Goal: Task Accomplishment & Management: Complete application form

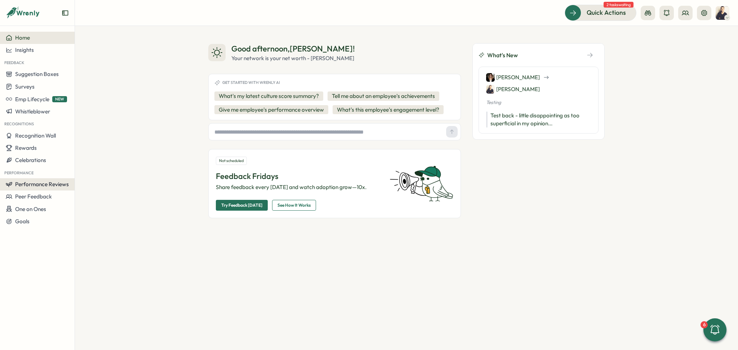
click at [32, 185] on span "Performance Reviews" at bounding box center [42, 184] width 54 height 7
click at [90, 174] on div "Reviews" at bounding box center [104, 171] width 56 height 8
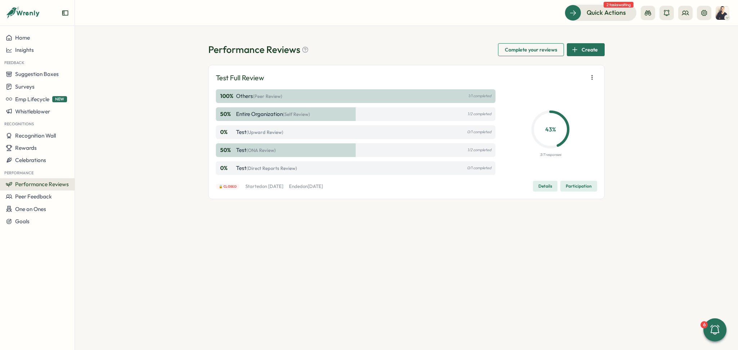
click at [18, 186] on span "Performance Reviews" at bounding box center [42, 184] width 54 height 7
click at [90, 195] on div "Create New Review" at bounding box center [108, 198] width 48 height 8
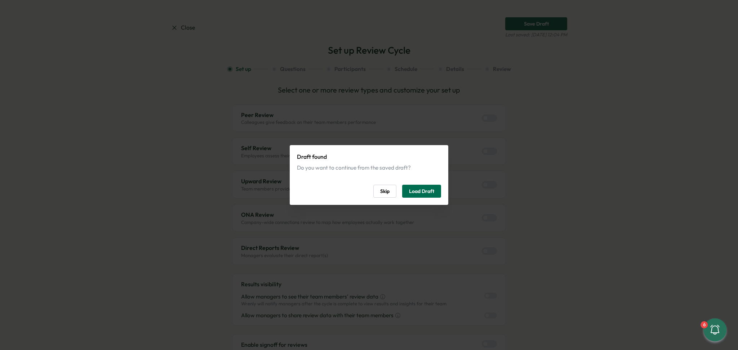
click at [430, 192] on span "Load Draft" at bounding box center [421, 191] width 25 height 12
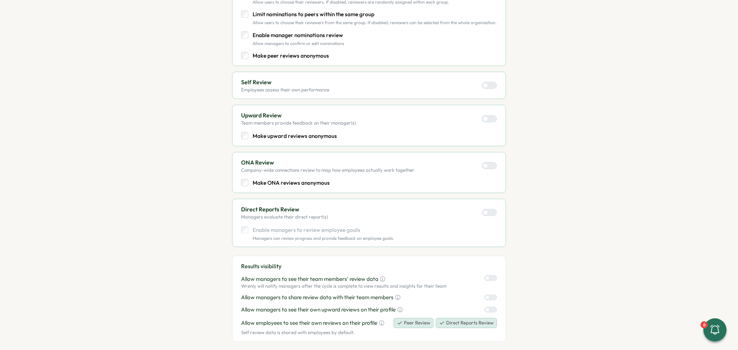
scroll to position [298, 0]
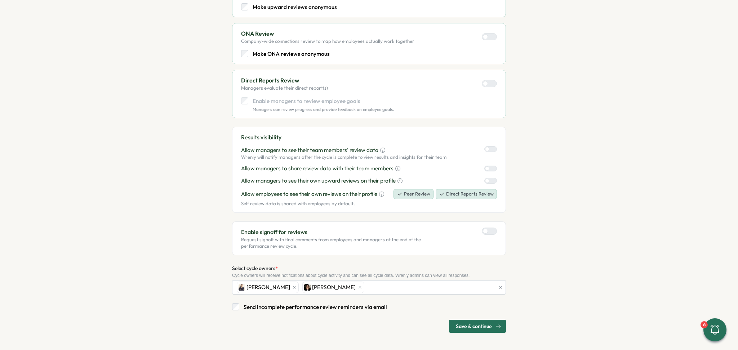
click at [481, 329] on span "Save & continue" at bounding box center [474, 326] width 36 height 12
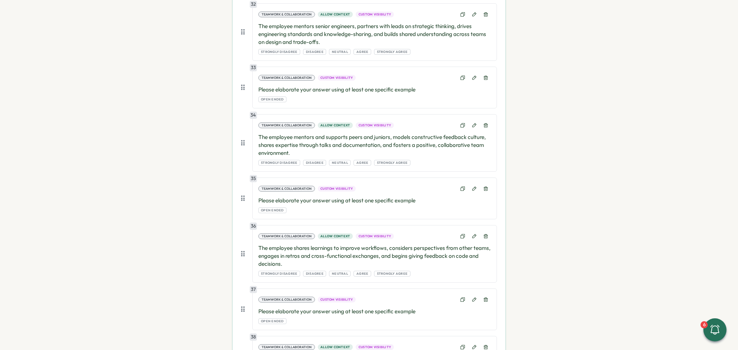
scroll to position [1873, 0]
click at [338, 189] on span "Custom visibility" at bounding box center [336, 188] width 32 height 5
click at [472, 189] on icon at bounding box center [474, 188] width 4 height 4
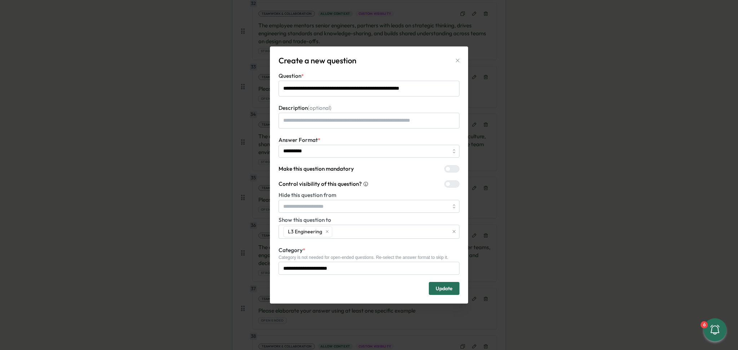
click at [455, 61] on icon "button" at bounding box center [458, 61] width 6 height 6
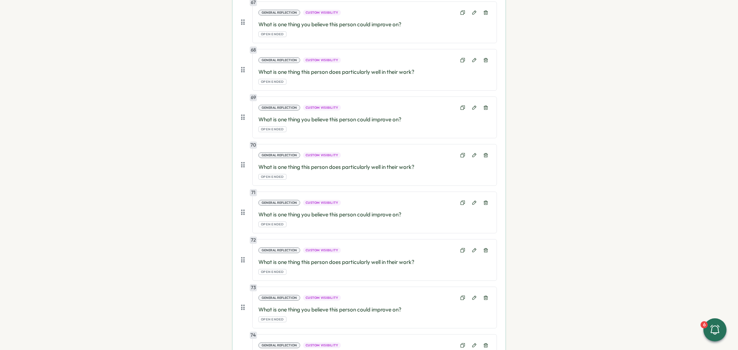
scroll to position [4280, 0]
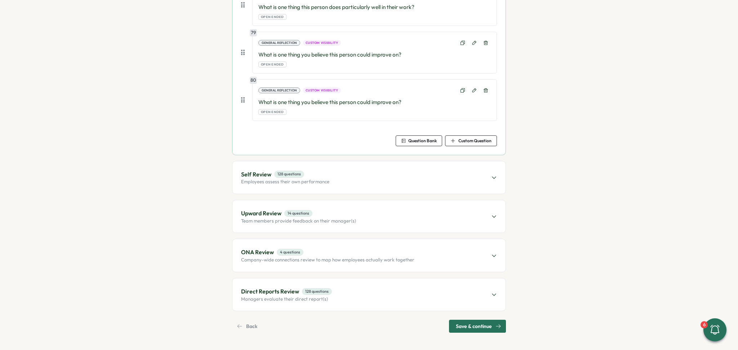
click at [483, 216] on div "Upward Review 14 questions Team members provide feedback on their manager(s)" at bounding box center [368, 216] width 273 height 32
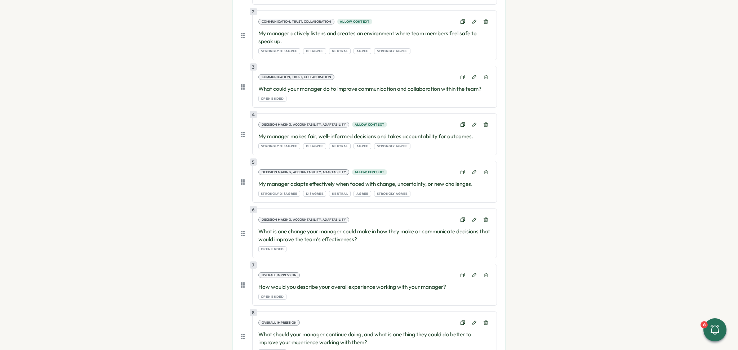
scroll to position [343, 0]
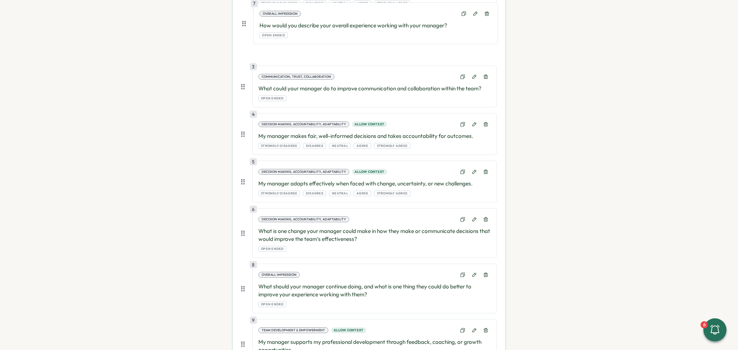
drag, startPoint x: 243, startPoint y: 241, endPoint x: 244, endPoint y: 23, distance: 217.6
click at [244, 23] on div "1 COMMUNICATION, TRUST, COLLABORATION Allow context My manager communicates ope…" at bounding box center [369, 267] width 256 height 721
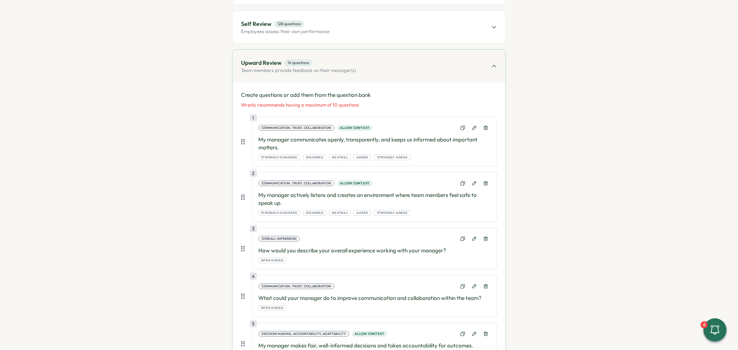
scroll to position [102, 0]
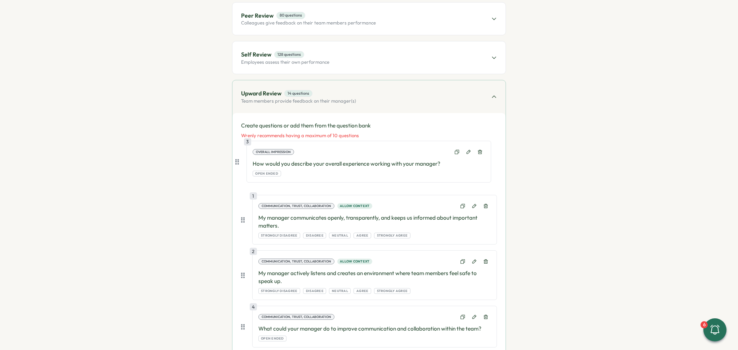
drag, startPoint x: 245, startPoint y: 280, endPoint x: 240, endPoint y: 162, distance: 117.9
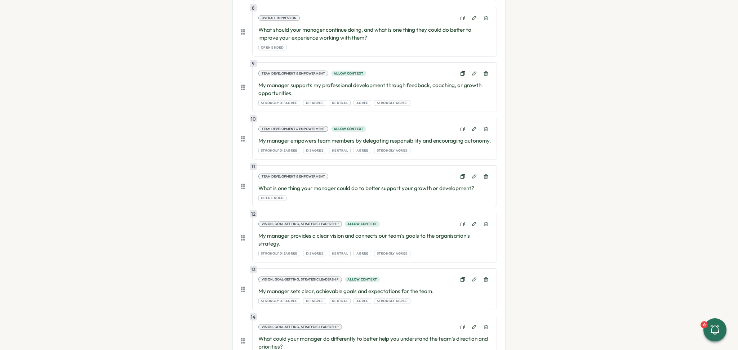
scroll to position [583, 0]
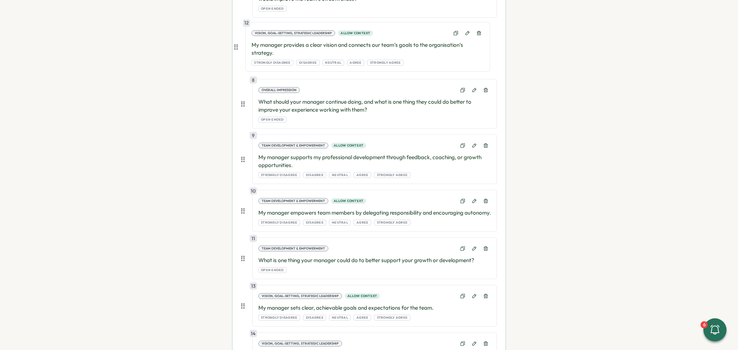
drag, startPoint x: 243, startPoint y: 263, endPoint x: 237, endPoint y: 45, distance: 218.0
click at [237, 45] on div "Create questions or add them from the question bank Wrenly recommends having a …" at bounding box center [368, 25] width 273 height 784
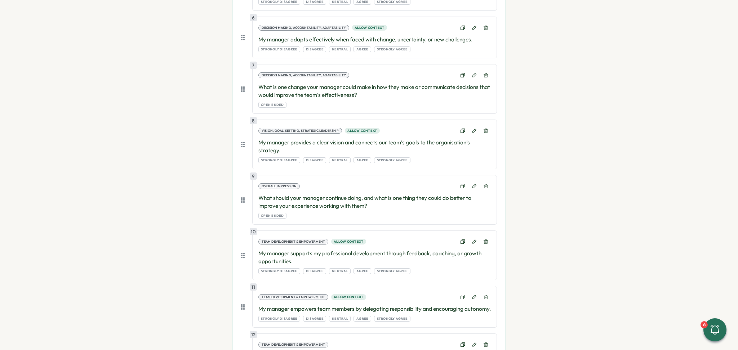
scroll to position [439, 0]
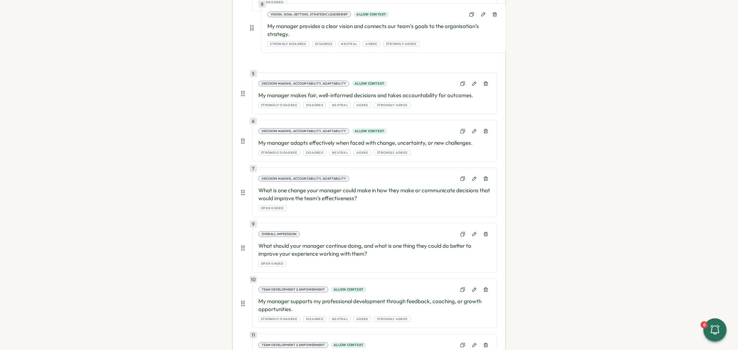
drag, startPoint x: 240, startPoint y: 195, endPoint x: 249, endPoint y: 32, distance: 162.3
click at [249, 32] on div "1 OVERALL IMPRESSION How would you describe your overall experience working wit…" at bounding box center [369, 171] width 256 height 721
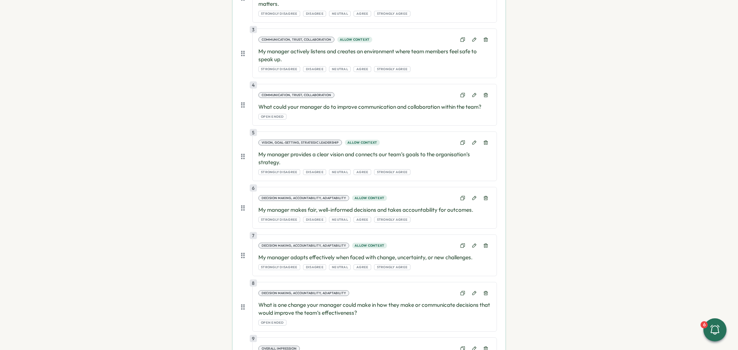
scroll to position [295, 0]
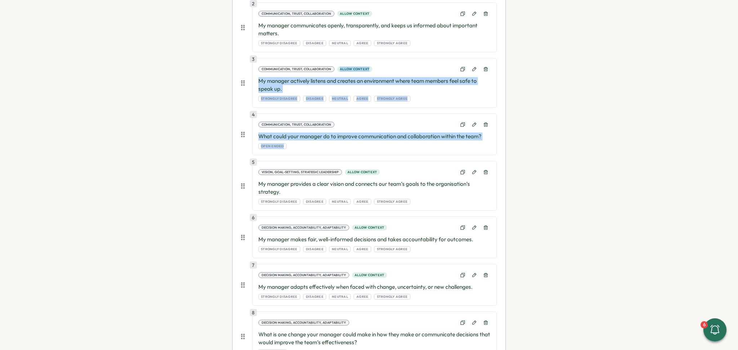
drag, startPoint x: 238, startPoint y: 189, endPoint x: 238, endPoint y: 107, distance: 81.4
click at [238, 107] on div "Create questions or add them from the question bank Wrenly recommends having a …" at bounding box center [368, 313] width 273 height 784
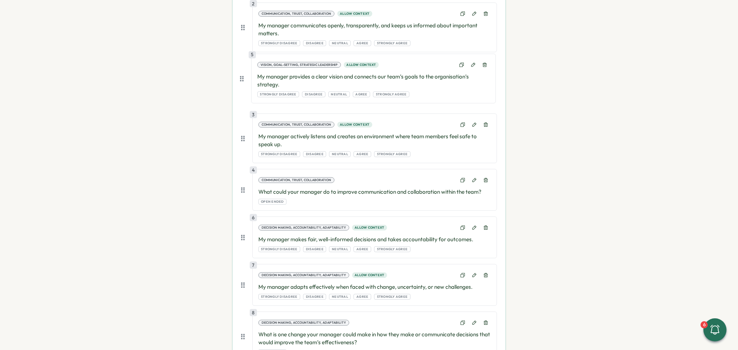
drag, startPoint x: 244, startPoint y: 187, endPoint x: 244, endPoint y: 76, distance: 110.9
click at [244, 76] on div "1 OVERALL IMPRESSION How would you describe your overall experience working wit…" at bounding box center [369, 315] width 256 height 721
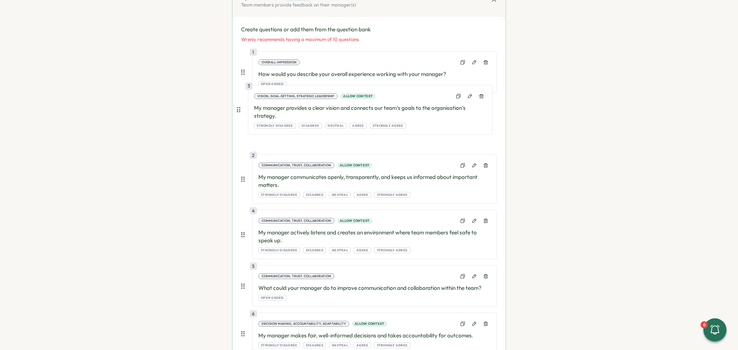
drag, startPoint x: 244, startPoint y: 179, endPoint x: 240, endPoint y: 106, distance: 73.2
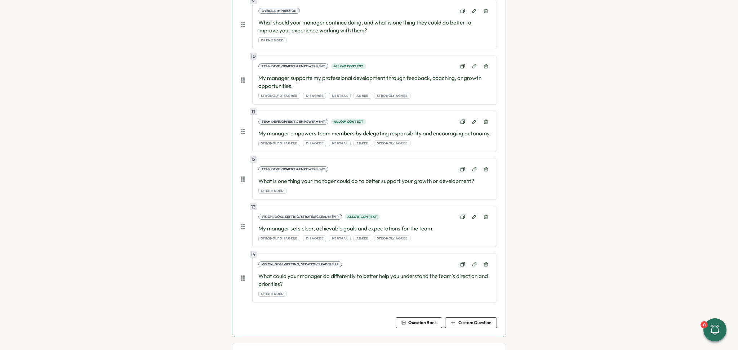
scroll to position [679, 0]
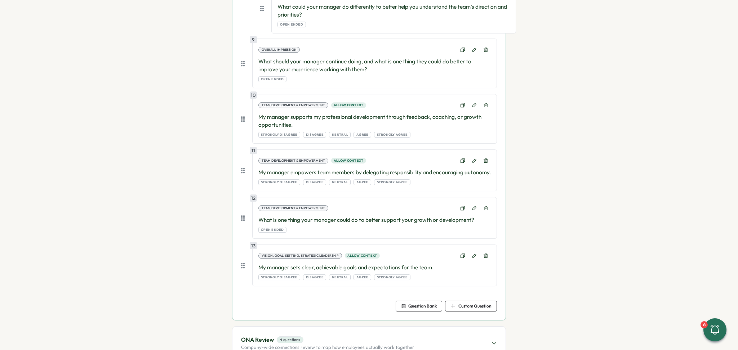
drag, startPoint x: 240, startPoint y: 274, endPoint x: 252, endPoint y: 15, distance: 259.3
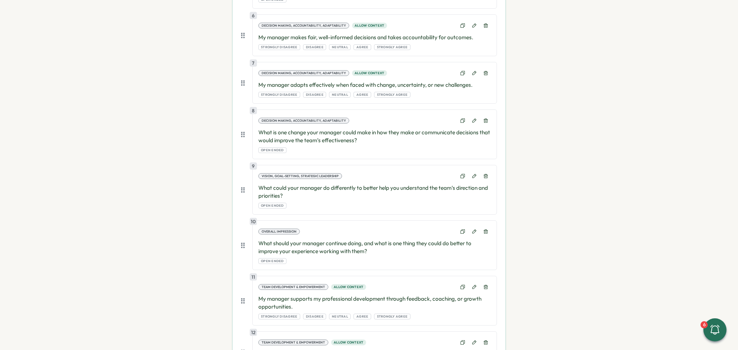
scroll to position [487, 0]
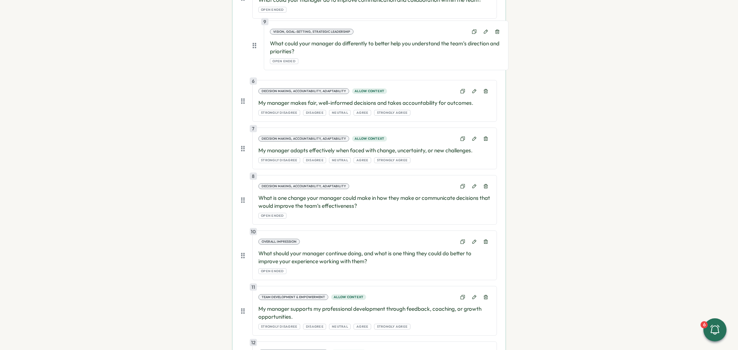
drag, startPoint x: 244, startPoint y: 201, endPoint x: 256, endPoint y: 42, distance: 160.1
click at [256, 42] on div "1 OVERALL IMPRESSION How would you describe your overall experience working wit…" at bounding box center [369, 123] width 256 height 721
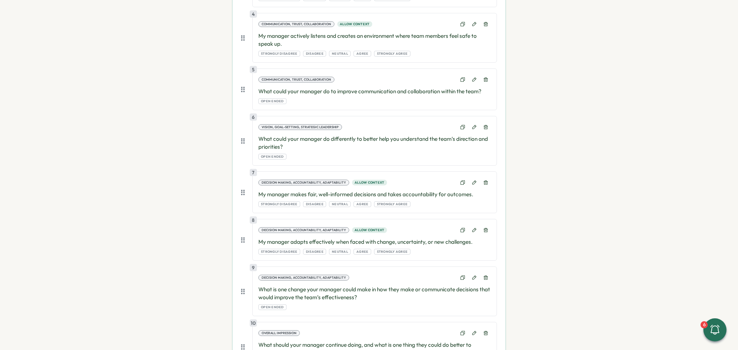
scroll to position [343, 0]
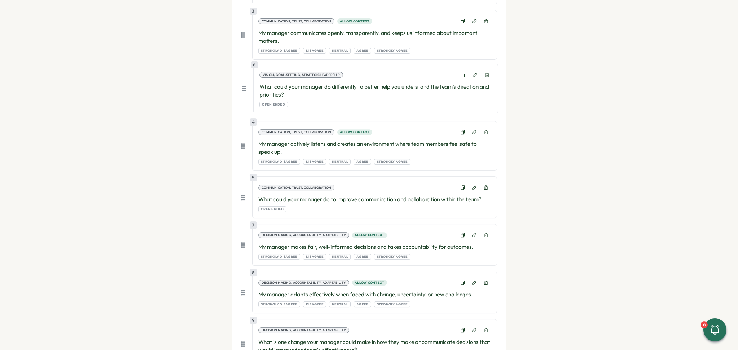
drag, startPoint x: 242, startPoint y: 197, endPoint x: 245, endPoint y: 90, distance: 107.0
click at [245, 90] on div "1 OVERALL IMPRESSION How would you describe your overall experience working wit…" at bounding box center [369, 267] width 256 height 721
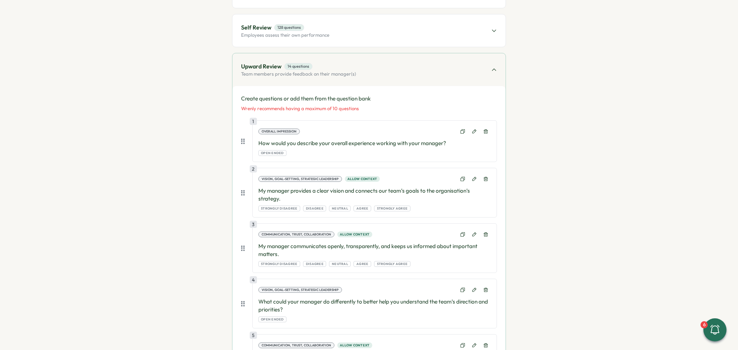
scroll to position [151, 0]
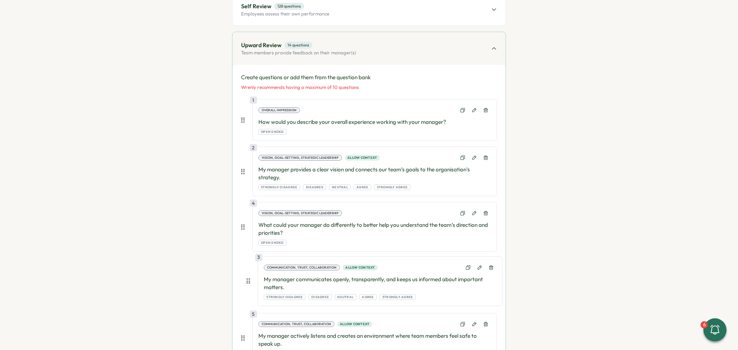
drag, startPoint x: 244, startPoint y: 228, endPoint x: 251, endPoint y: 280, distance: 51.9
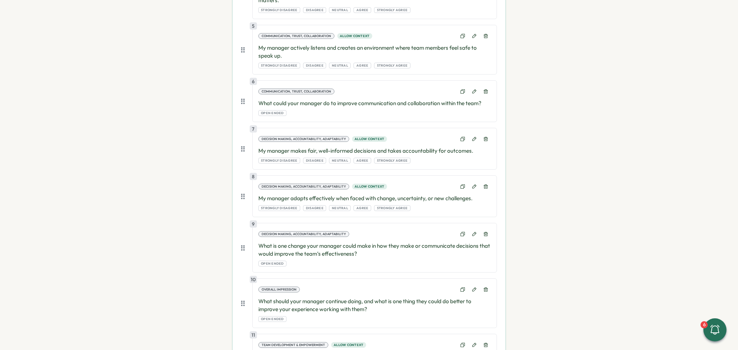
scroll to position [487, 0]
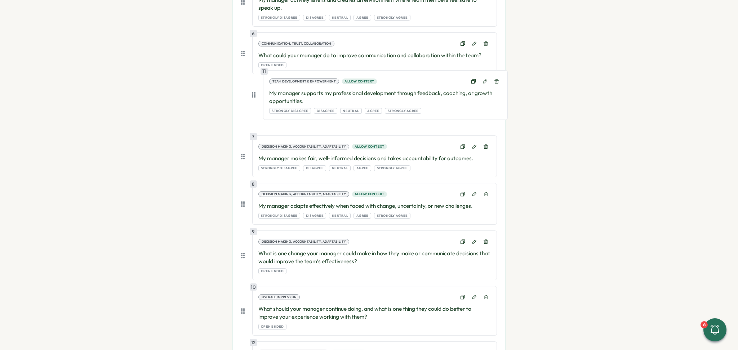
drag, startPoint x: 243, startPoint y: 310, endPoint x: 252, endPoint y: 93, distance: 217.8
click at [252, 93] on div "1 OVERALL IMPRESSION How would you describe your overall experience working wit…" at bounding box center [369, 123] width 256 height 721
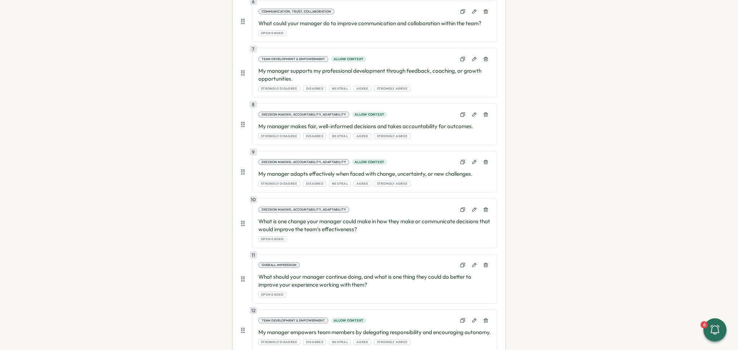
scroll to position [535, 0]
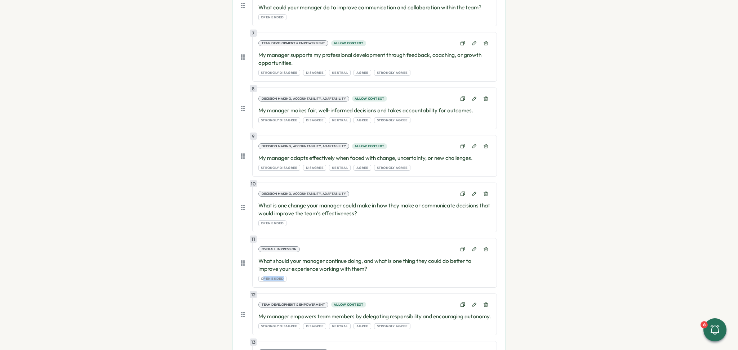
drag, startPoint x: 237, startPoint y: 321, endPoint x: 262, endPoint y: 283, distance: 45.1
click at [262, 283] on div "Create questions or add them from the question bank Wrenly recommends having a …" at bounding box center [368, 73] width 273 height 784
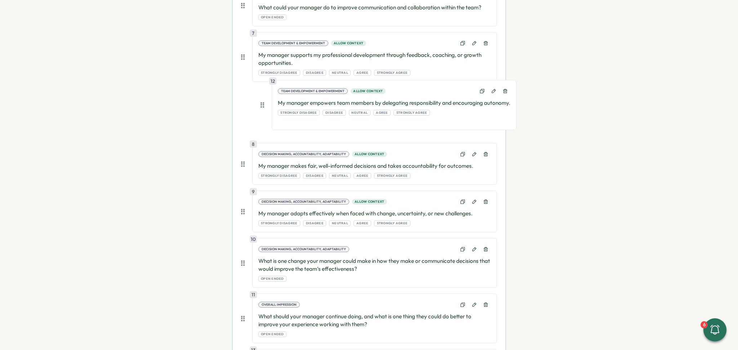
drag, startPoint x: 242, startPoint y: 322, endPoint x: 256, endPoint y: 110, distance: 213.0
click at [256, 110] on div "1 OVERALL IMPRESSION How would you describe your overall experience working wit…" at bounding box center [369, 79] width 256 height 729
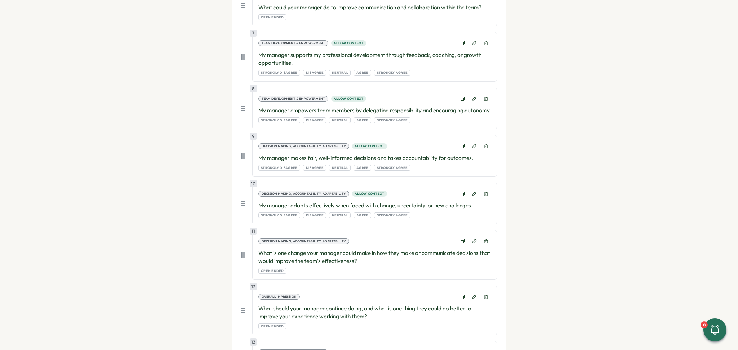
scroll to position [583, 0]
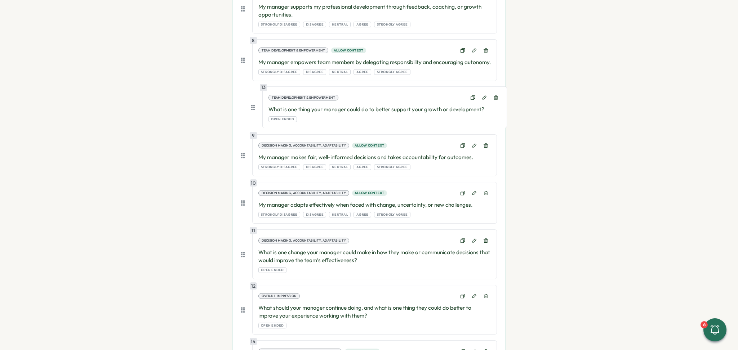
drag, startPoint x: 240, startPoint y: 323, endPoint x: 252, endPoint y: 104, distance: 218.6
click at [252, 104] on div "1 OVERALL IMPRESSION How would you describe your overall experience working wit…" at bounding box center [369, 27] width 256 height 721
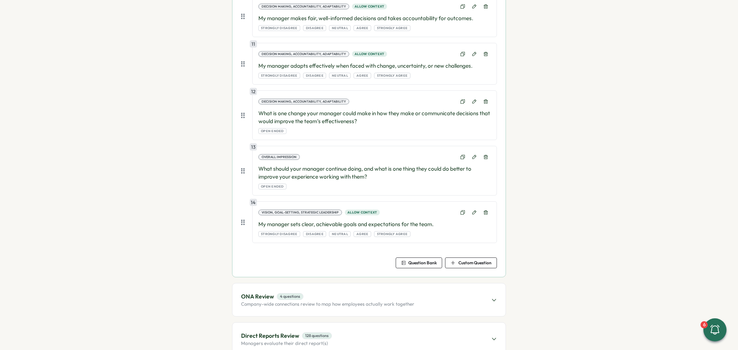
scroll to position [727, 0]
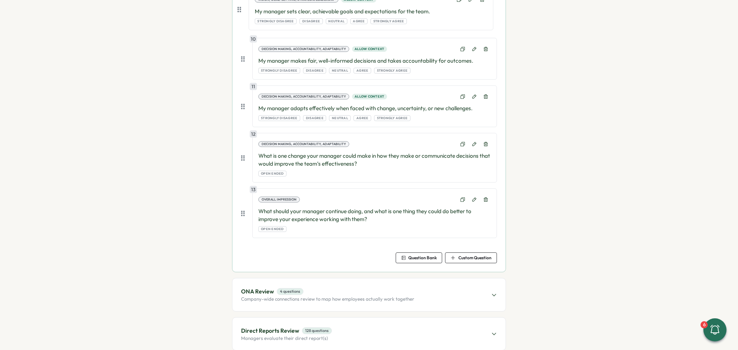
drag, startPoint x: 240, startPoint y: 227, endPoint x: 238, endPoint y: 20, distance: 206.8
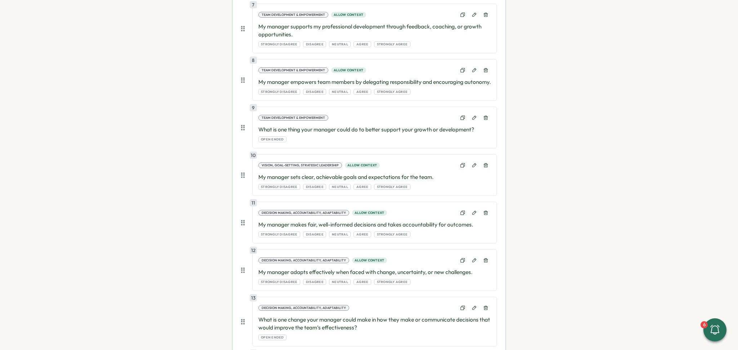
scroll to position [535, 0]
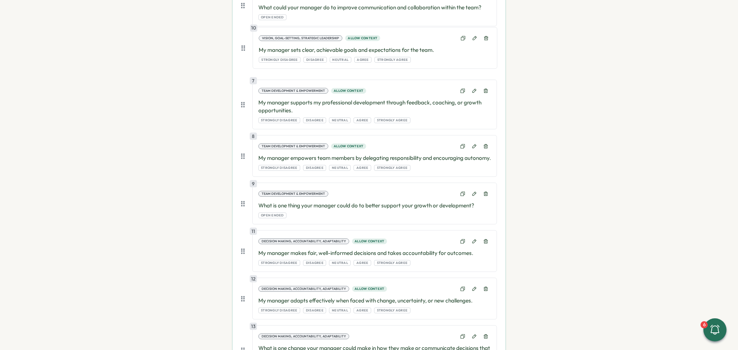
drag, startPoint x: 245, startPoint y: 214, endPoint x: 247, endPoint y: 46, distance: 168.6
click at [247, 46] on div "1 OVERALL IMPRESSION How would you describe your overall experience working wit…" at bounding box center [369, 75] width 256 height 721
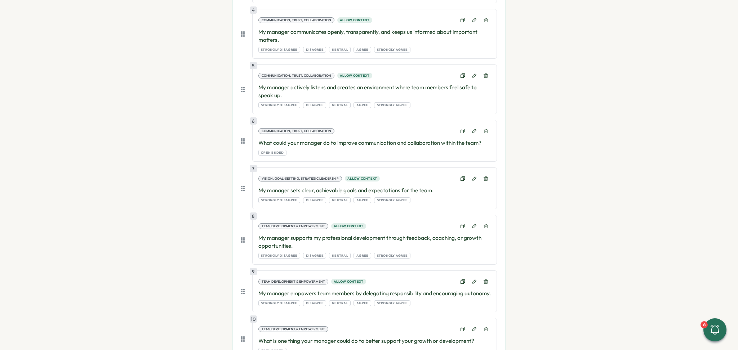
scroll to position [390, 0]
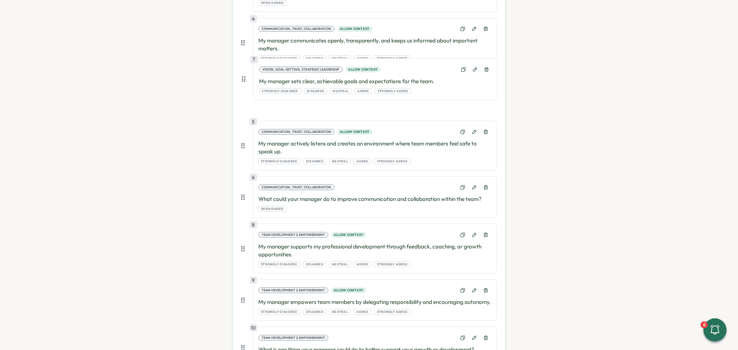
drag, startPoint x: 243, startPoint y: 198, endPoint x: 246, endPoint y: 71, distance: 127.9
click at [246, 71] on div "1 OVERALL IMPRESSION How would you describe your overall experience working wit…" at bounding box center [369, 219] width 256 height 721
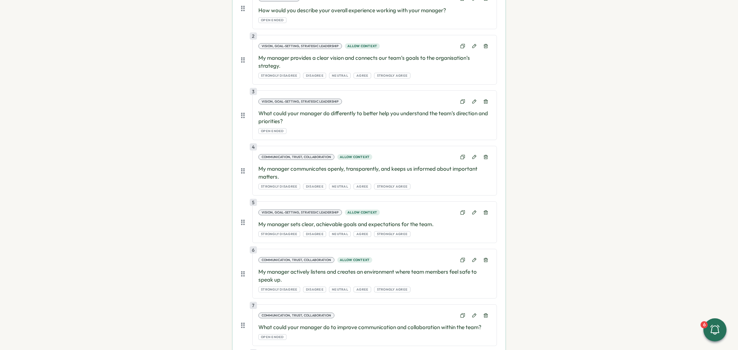
scroll to position [246, 0]
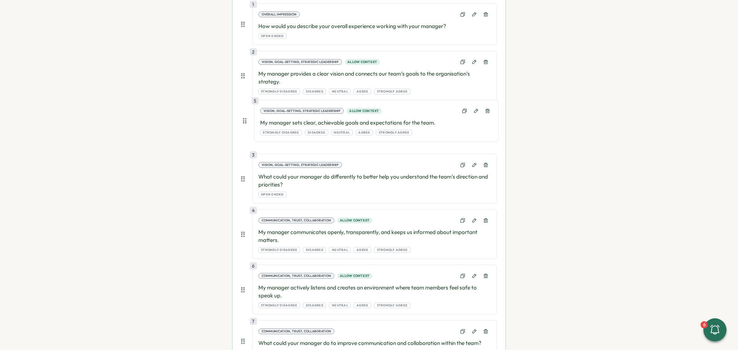
drag, startPoint x: 243, startPoint y: 237, endPoint x: 245, endPoint y: 115, distance: 122.5
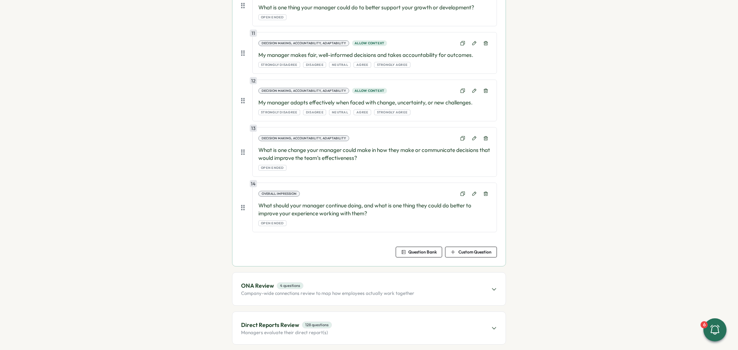
scroll to position [775, 0]
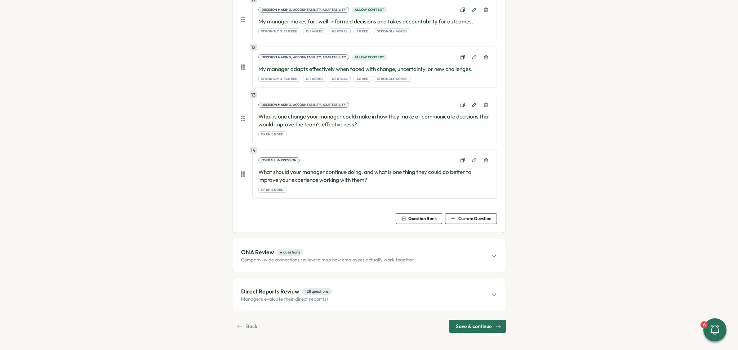
click at [364, 261] on p "Company-wide connections review to map how employees actually work together" at bounding box center [327, 260] width 173 height 6
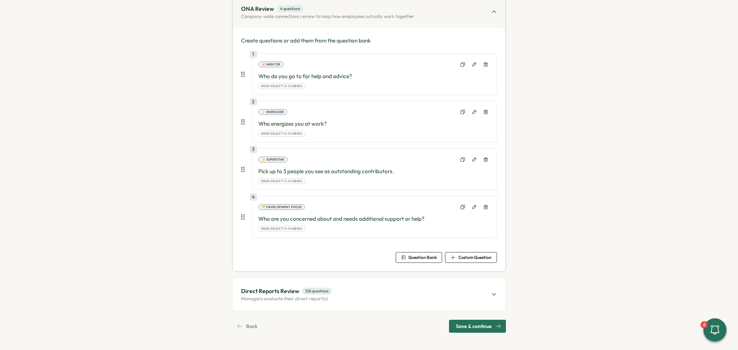
scroll to position [226, 0]
click at [362, 292] on div "Direct Reports Review 128 questions Managers evaluate their direct report(s)" at bounding box center [368, 294] width 273 height 32
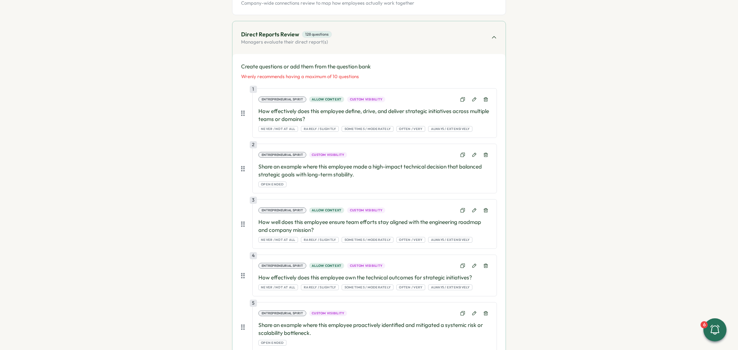
scroll to position [240, 0]
click at [391, 112] on p "How effectively does this employee define, drive, and deliver strategic initiat…" at bounding box center [374, 115] width 232 height 16
click at [473, 97] on icon at bounding box center [474, 99] width 4 height 4
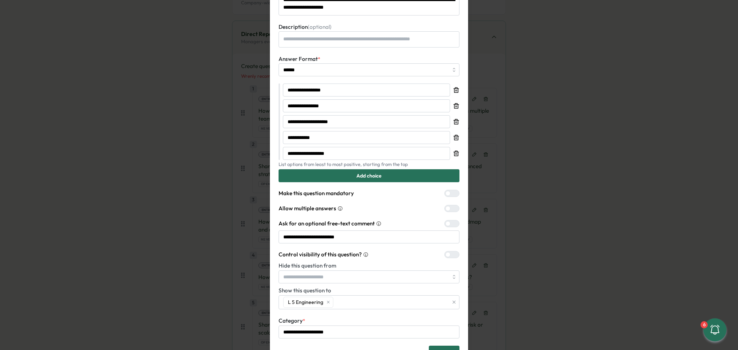
scroll to position [0, 0]
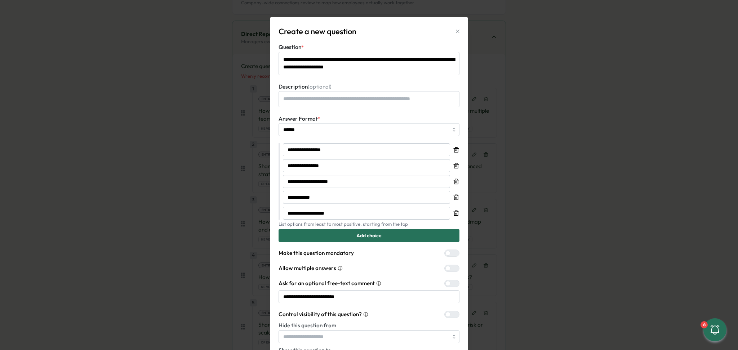
click at [455, 30] on icon "button" at bounding box center [458, 31] width 6 height 6
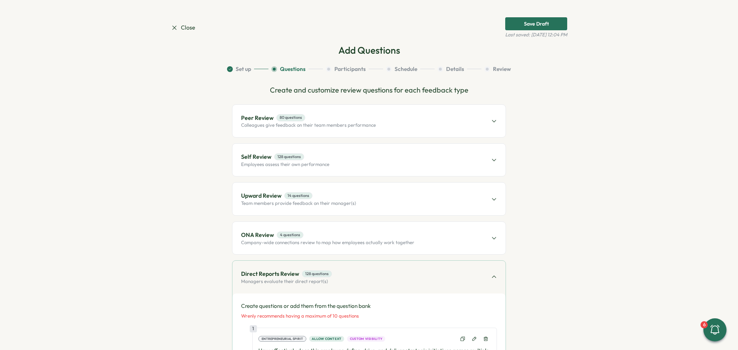
click at [491, 277] on icon at bounding box center [494, 277] width 6 height 6
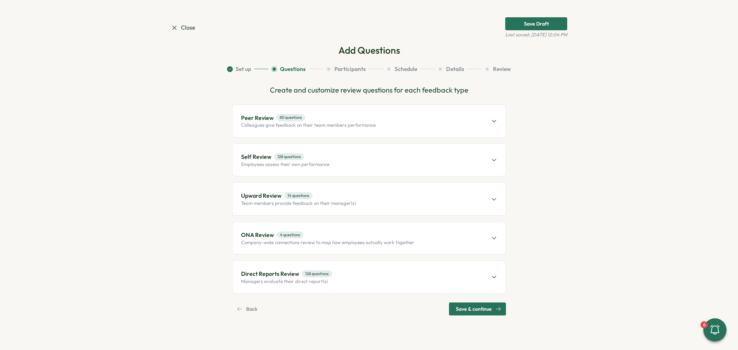
click at [276, 275] on p "Direct Reports Review" at bounding box center [270, 273] width 58 height 9
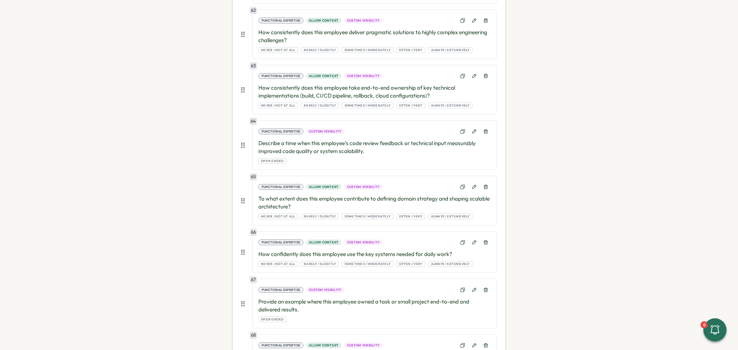
scroll to position [3794, 0]
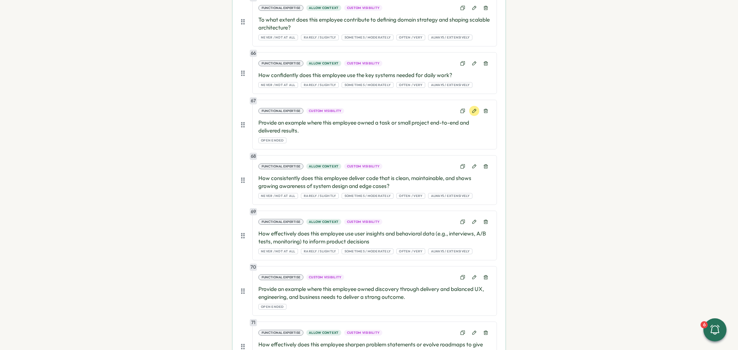
click at [474, 113] on icon at bounding box center [474, 111] width 4 height 4
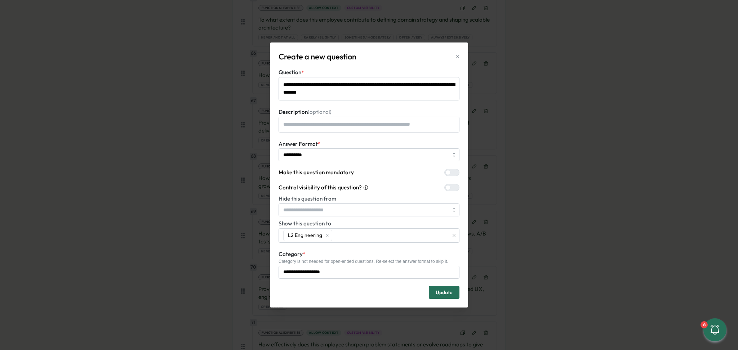
click at [456, 54] on icon "button" at bounding box center [458, 57] width 6 height 6
type textarea "*"
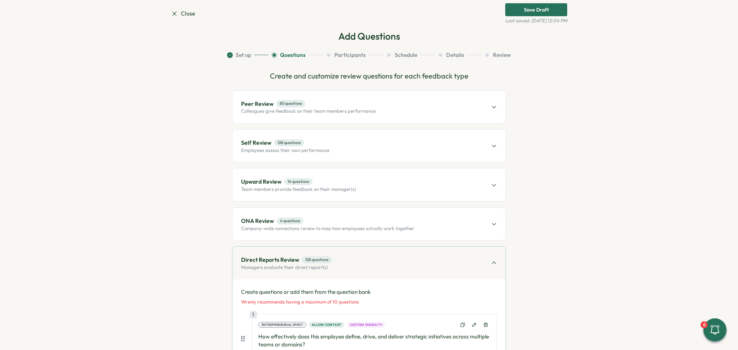
scroll to position [0, 0]
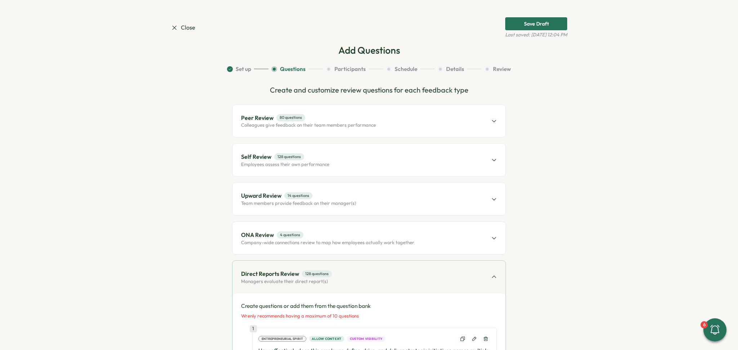
click at [494, 278] on icon at bounding box center [494, 277] width 6 height 6
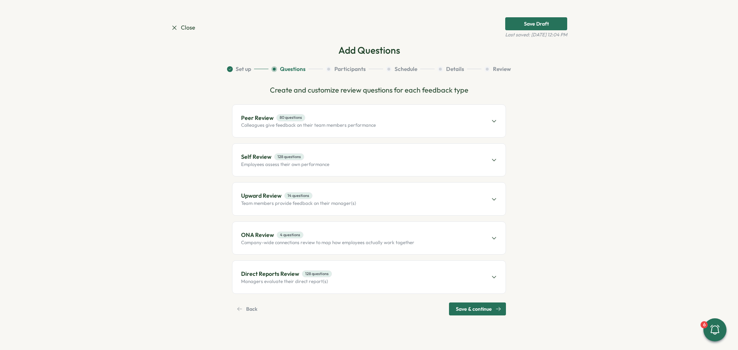
click at [529, 23] on div "Save Draft" at bounding box center [536, 23] width 25 height 5
